Goal: Task Accomplishment & Management: Manage account settings

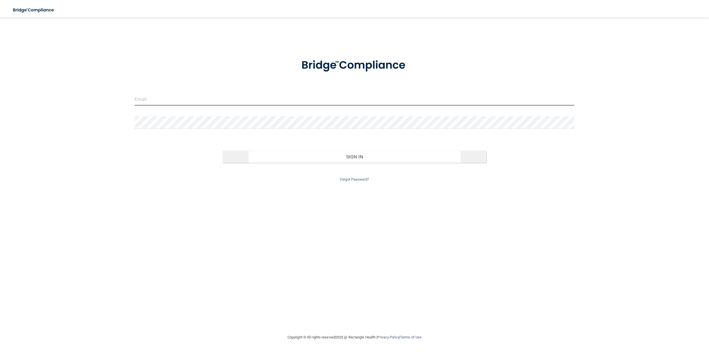
type input "[EMAIL_ADDRESS][DOMAIN_NAME]"
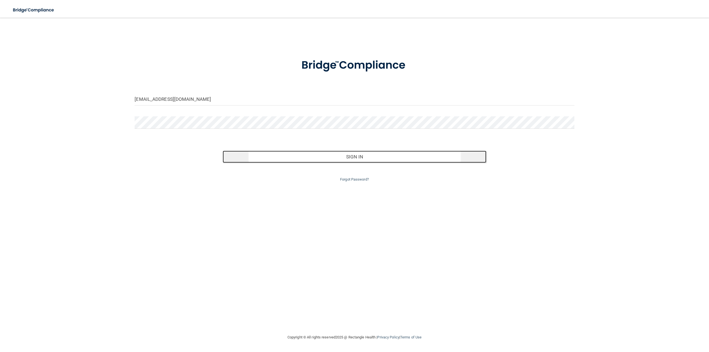
click at [362, 156] on button "Sign In" at bounding box center [355, 157] width 264 height 12
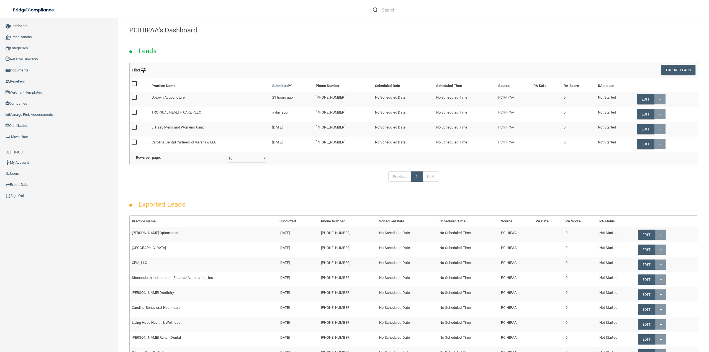
click at [425, 11] on input "text" at bounding box center [407, 10] width 51 height 10
paste input "[PERSON_NAME] DDS"
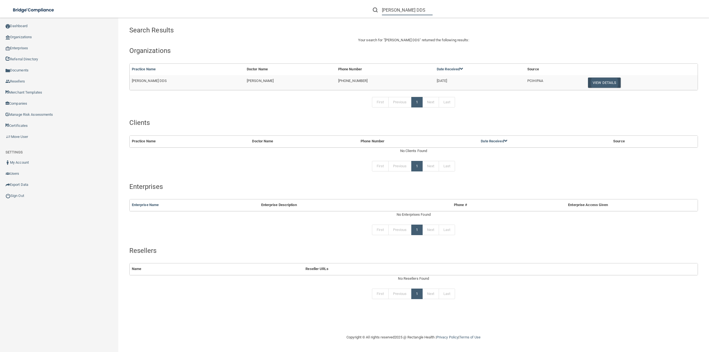
type input "[PERSON_NAME] DDS"
click at [599, 78] on button "View Details" at bounding box center [604, 83] width 33 height 10
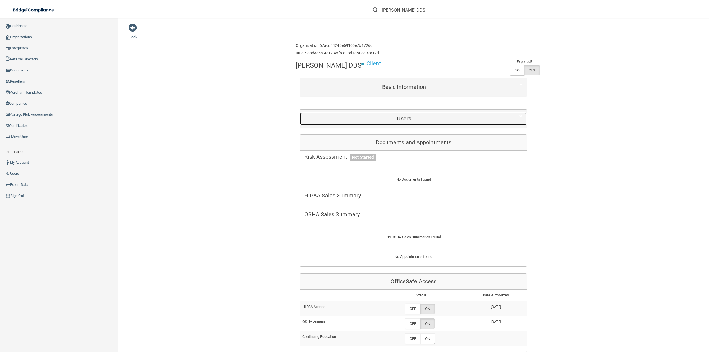
click at [405, 120] on h5 "Users" at bounding box center [405, 119] width 200 height 6
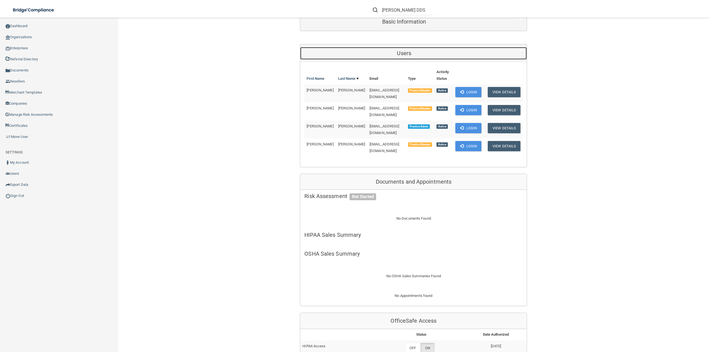
scroll to position [55, 0]
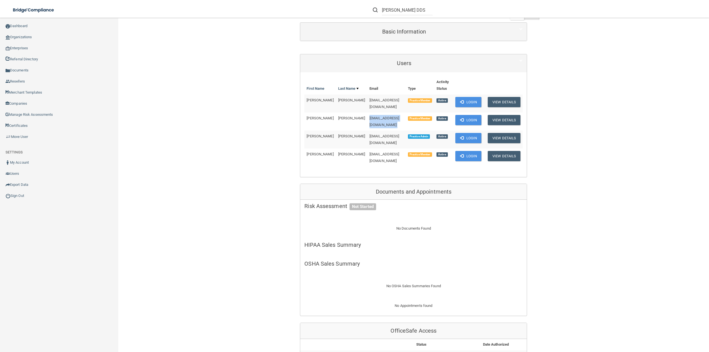
drag, startPoint x: 351, startPoint y: 115, endPoint x: 402, endPoint y: 115, distance: 51.8
click at [402, 115] on tr "[PERSON_NAME] [EMAIL_ADDRESS][DOMAIN_NAME] Practice Member Active Login View De…" at bounding box center [414, 122] width 218 height 18
click at [466, 135] on button "Login" at bounding box center [469, 138] width 26 height 10
drag, startPoint x: 200, startPoint y: 94, endPoint x: 199, endPoint y: 88, distance: 5.9
click at [200, 94] on div "Back Enterprise » Organization 67acd44240e69105e7b1726c uuid: 98bd3c6a-4e12-48f…" at bounding box center [413, 305] width 569 height 674
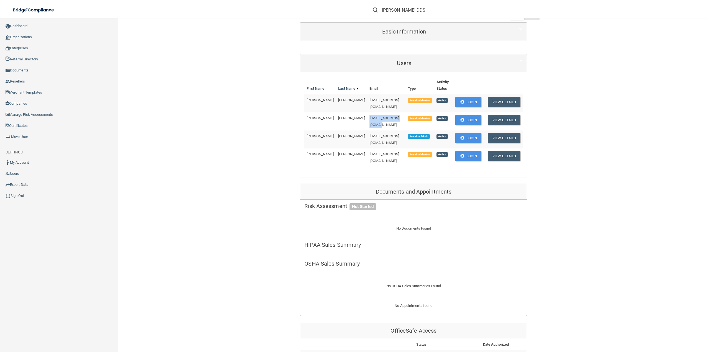
drag, startPoint x: 351, startPoint y: 114, endPoint x: 394, endPoint y: 116, distance: 43.8
click at [394, 116] on td "[EMAIL_ADDRESS][DOMAIN_NAME]" at bounding box center [386, 122] width 39 height 18
copy span "[EMAIL_ADDRESS][DOMAIN_NAME]"
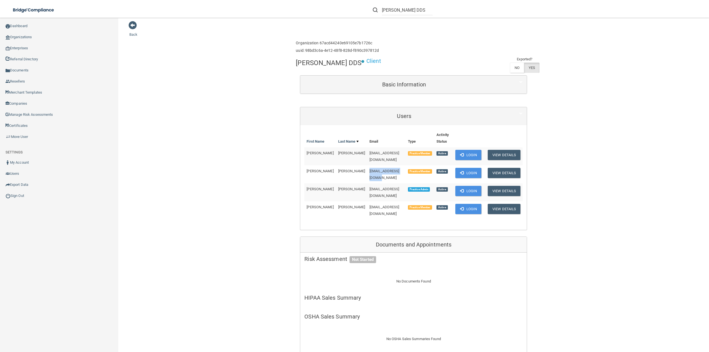
scroll to position [0, 0]
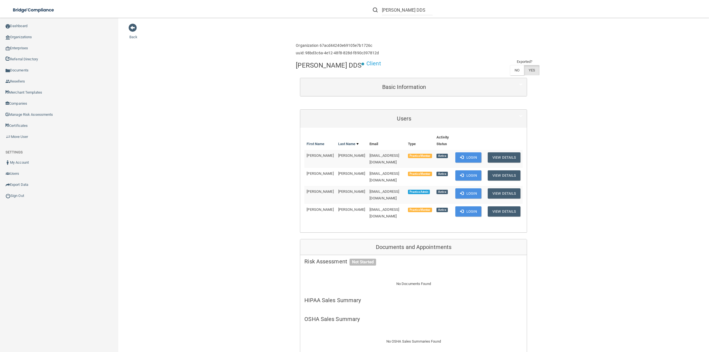
click at [198, 11] on div "Toggle navigation" at bounding box center [148, 10] width 296 height 20
drag, startPoint x: 221, startPoint y: 61, endPoint x: 224, endPoint y: 2, distance: 58.8
click at [11, 194] on link "Sign Out" at bounding box center [59, 195] width 119 height 11
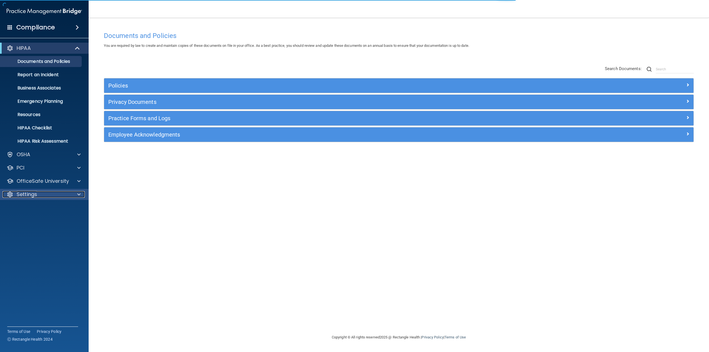
click at [47, 193] on div "Settings" at bounding box center [36, 194] width 69 height 7
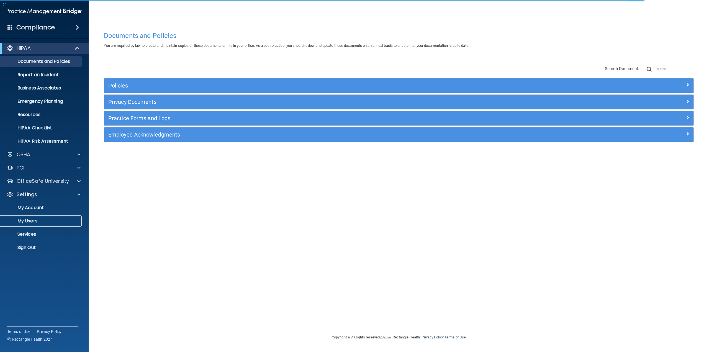
click at [44, 220] on p "My Users" at bounding box center [42, 221] width 76 height 6
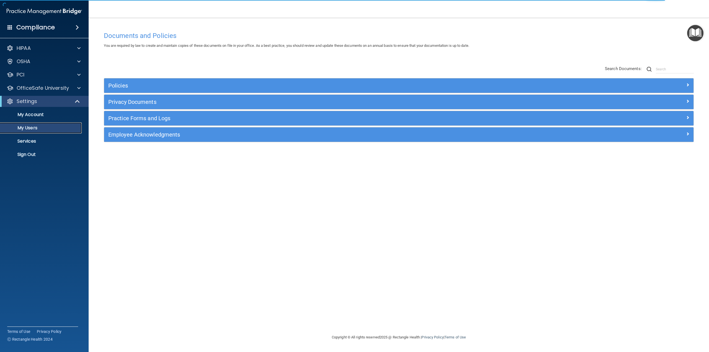
select select "20"
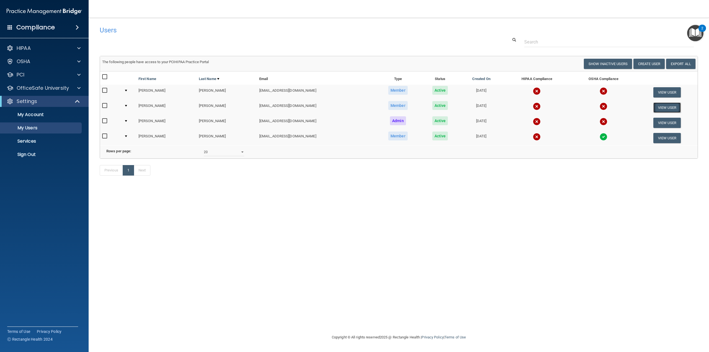
click at [665, 106] on button "View User" at bounding box center [667, 108] width 27 height 10
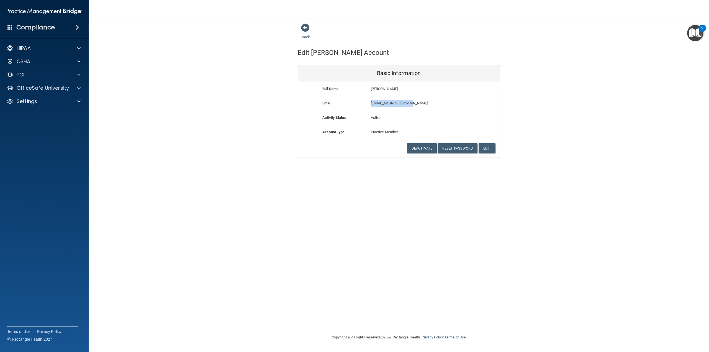
drag, startPoint x: 371, startPoint y: 103, endPoint x: 427, endPoint y: 103, distance: 55.7
click at [427, 103] on p "[EMAIL_ADDRESS][DOMAIN_NAME]" at bounding box center [415, 103] width 88 height 7
click at [422, 114] on div "Email kburkett005@gmail.com kburkett005@gmail.com" at bounding box center [399, 107] width 202 height 14
click at [456, 147] on button "Reset Password" at bounding box center [458, 148] width 40 height 10
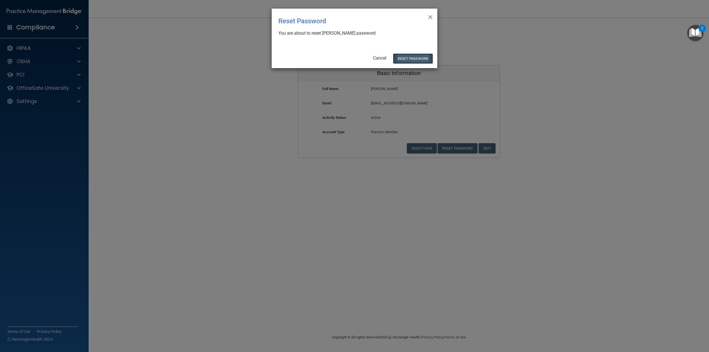
click at [418, 60] on button "Reset Password" at bounding box center [413, 58] width 40 height 10
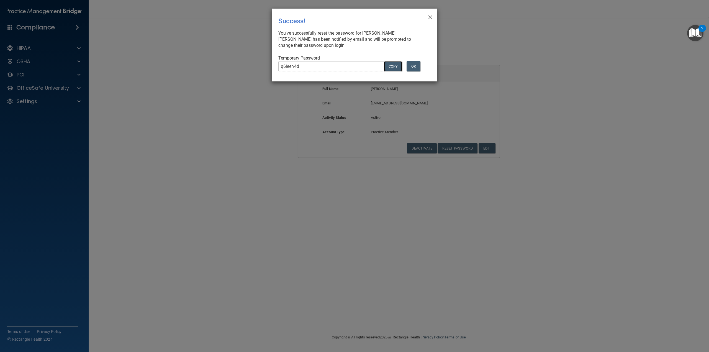
click at [391, 66] on button "COPY" at bounding box center [393, 66] width 18 height 10
click at [389, 66] on button "Copy" at bounding box center [393, 66] width 18 height 10
click at [418, 67] on button "OK" at bounding box center [414, 66] width 14 height 10
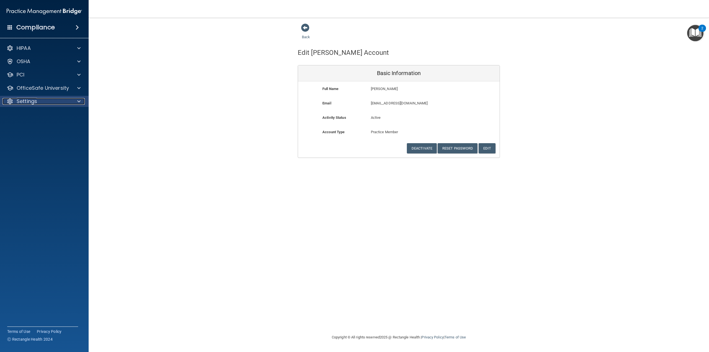
click at [56, 100] on div "Settings" at bounding box center [36, 101] width 69 height 7
click at [30, 154] on p "Sign Out" at bounding box center [42, 155] width 76 height 6
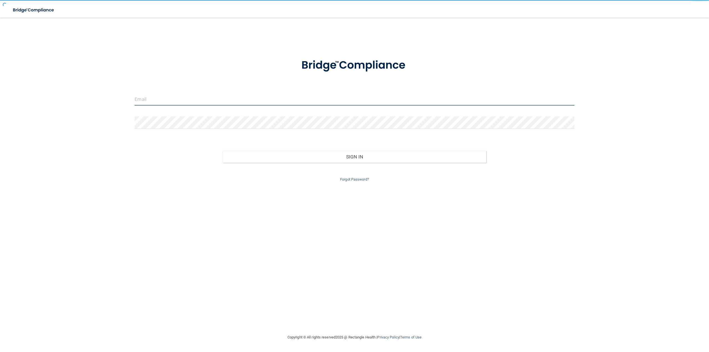
type input "[EMAIL_ADDRESS][DOMAIN_NAME]"
